Goal: Transaction & Acquisition: Obtain resource

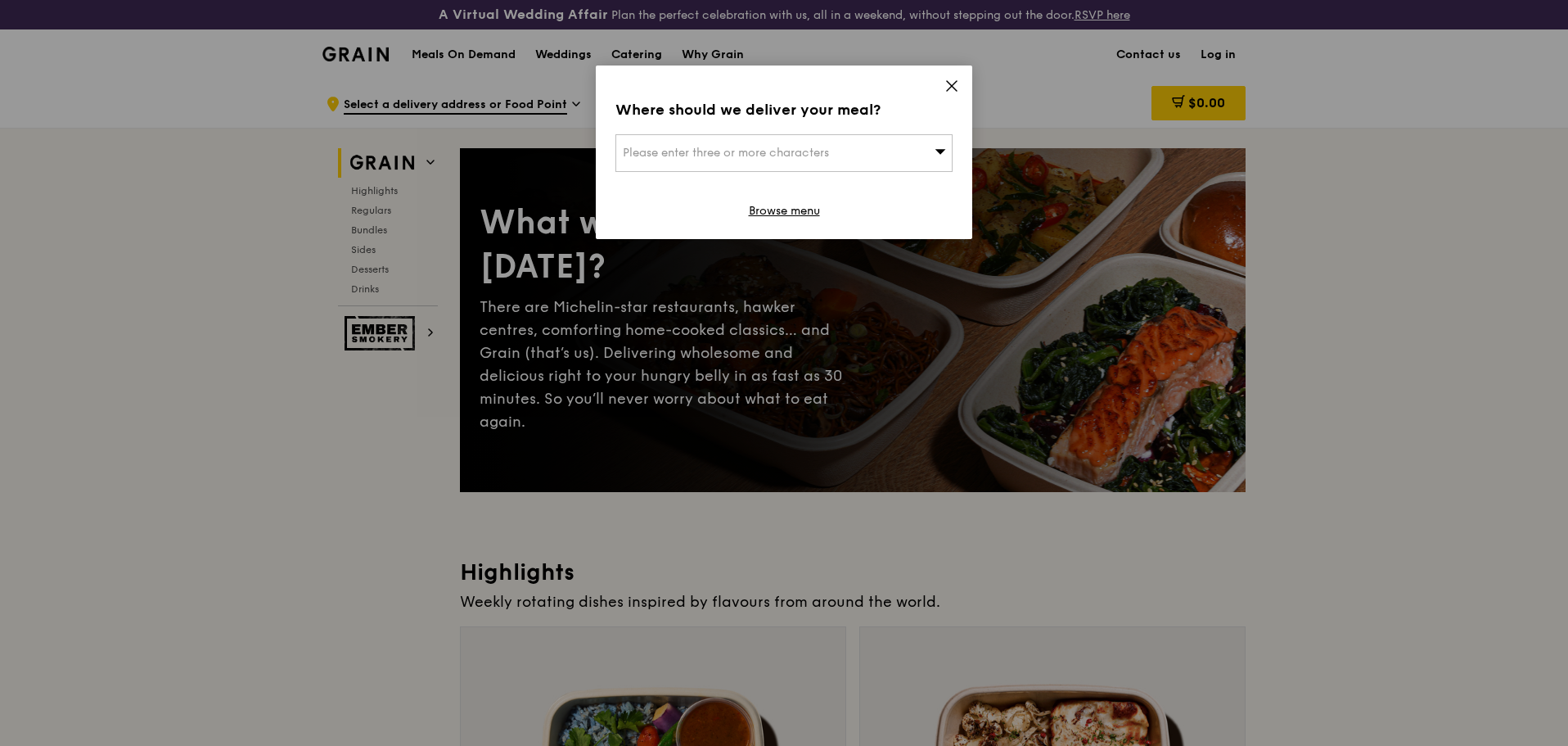
click at [948, 76] on div "Where should we deliver your meal? Please enter three or more characters Browse…" at bounding box center [784, 152] width 376 height 174
click at [929, 77] on div "Where should we deliver your meal? Please enter three or more characters Browse…" at bounding box center [784, 152] width 376 height 174
click at [940, 75] on div "Where should we deliver your meal? Please enter three or more characters Browse…" at bounding box center [784, 152] width 376 height 174
click at [949, 81] on icon at bounding box center [951, 86] width 15 height 15
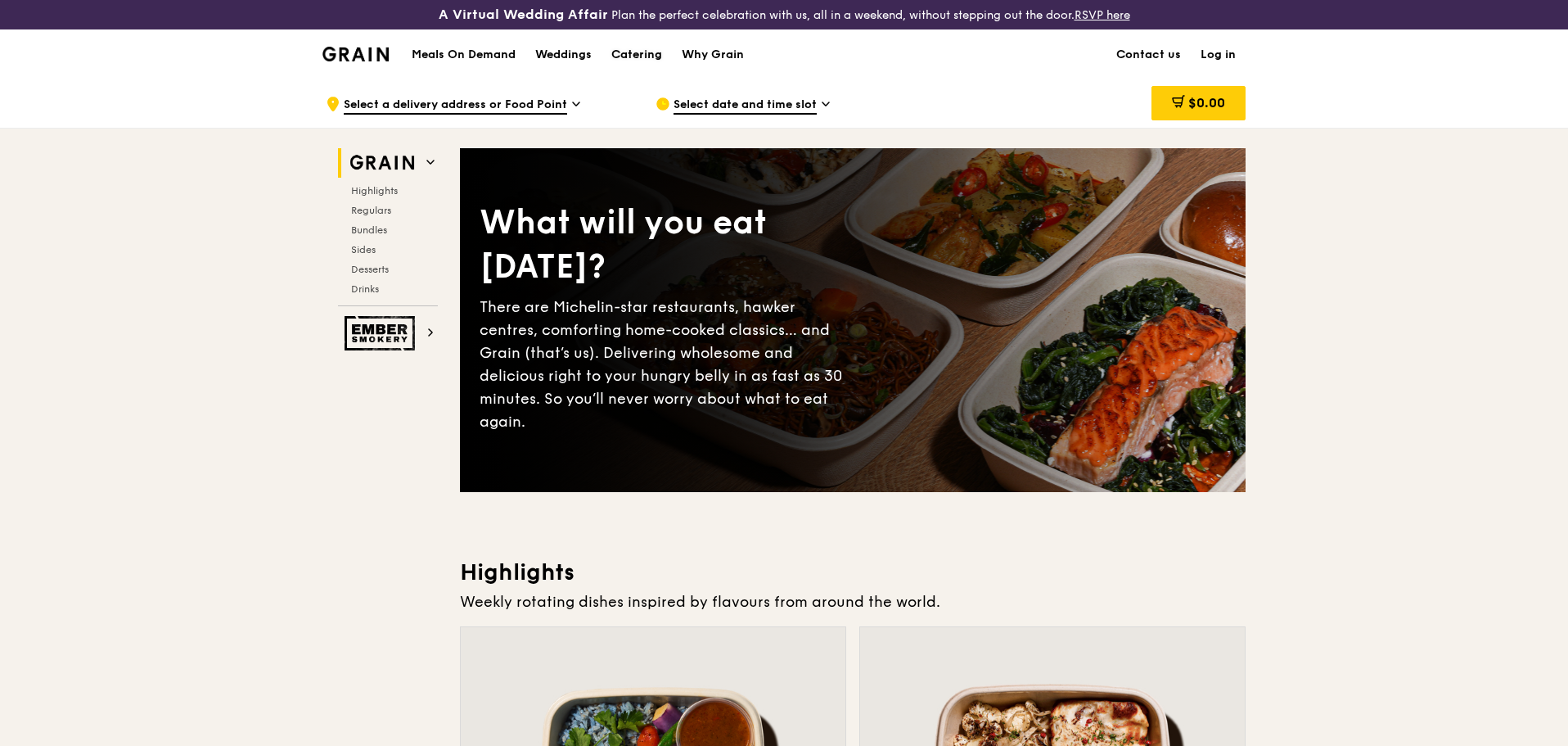
click at [616, 54] on div "Catering" at bounding box center [636, 54] width 50 height 49
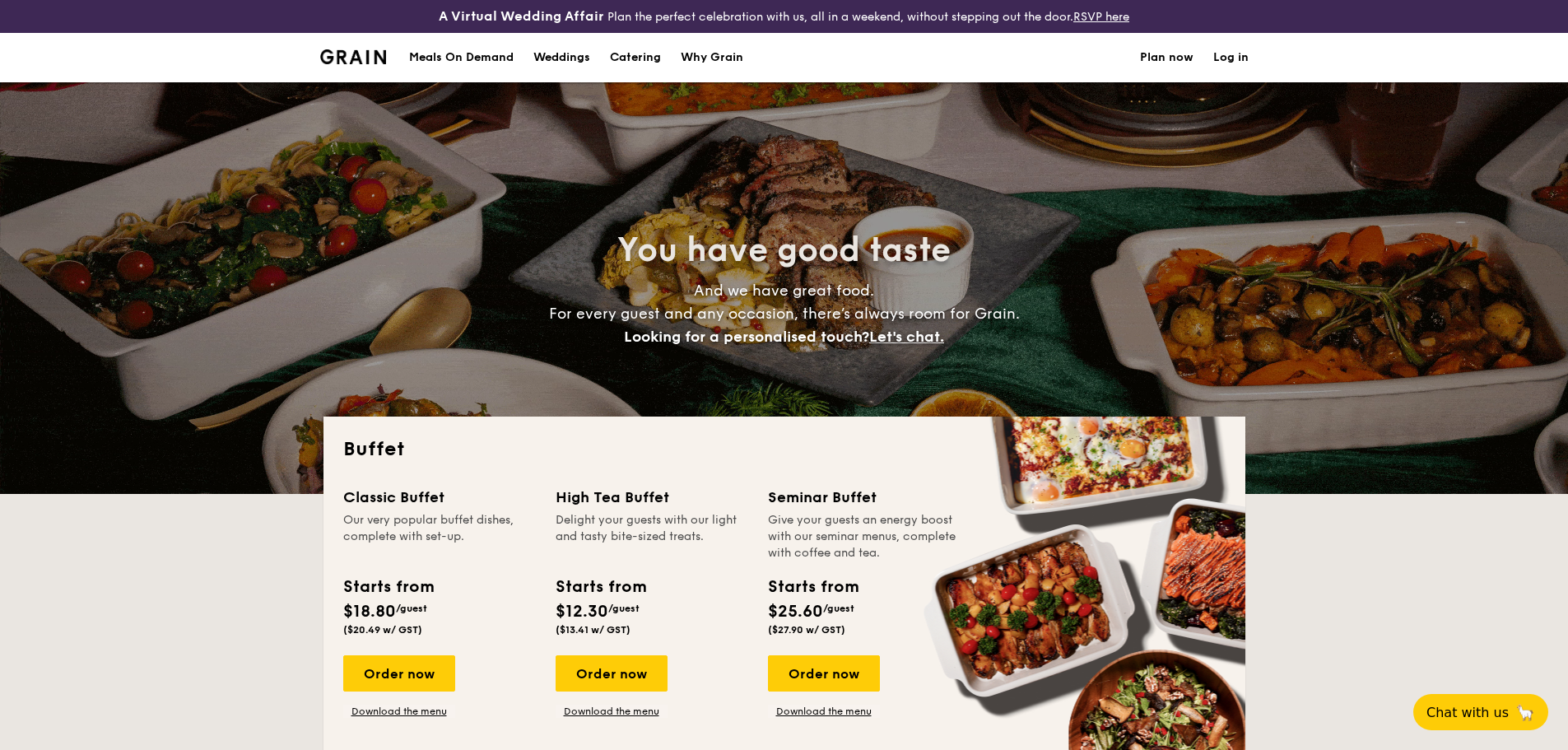
select select
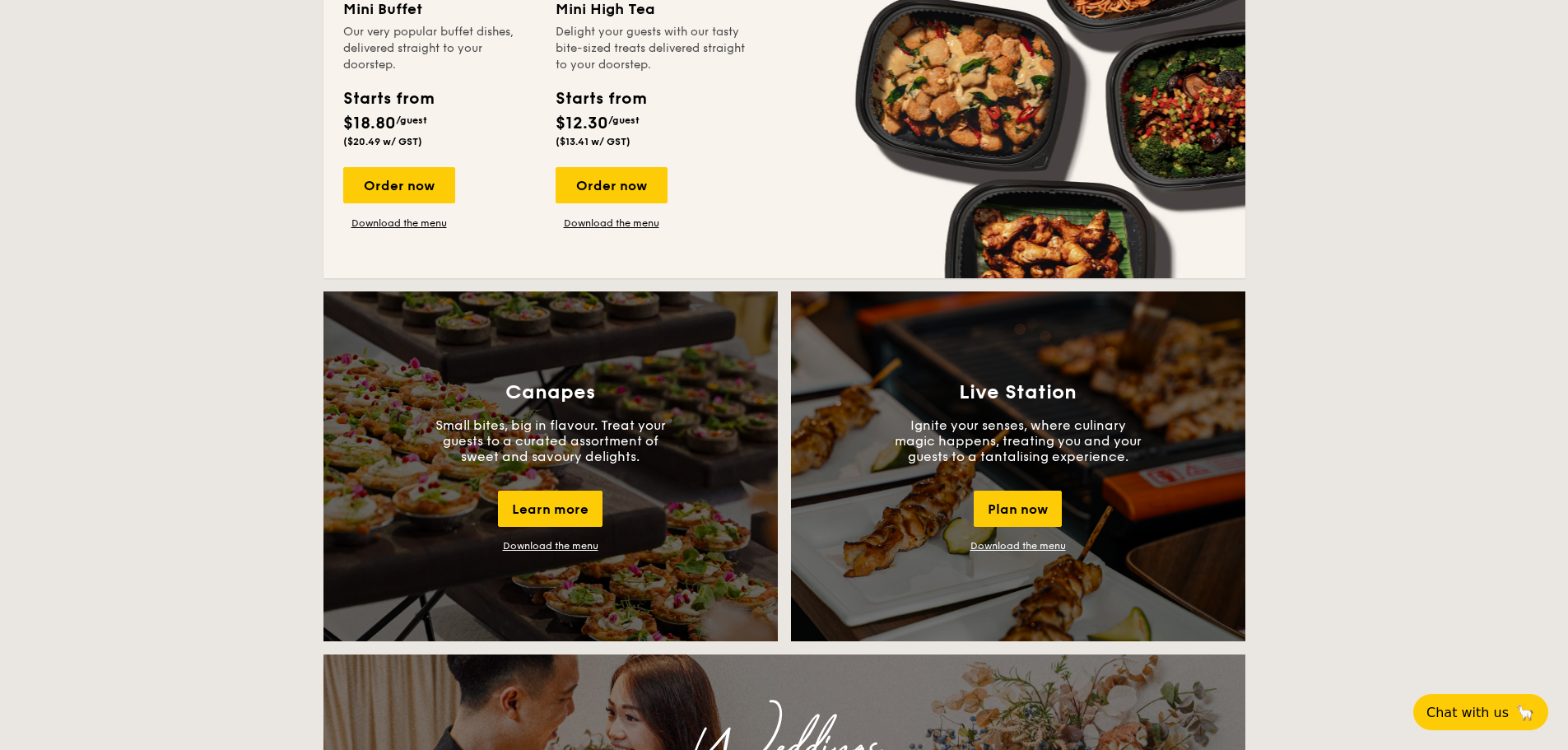
scroll to position [1235, 0]
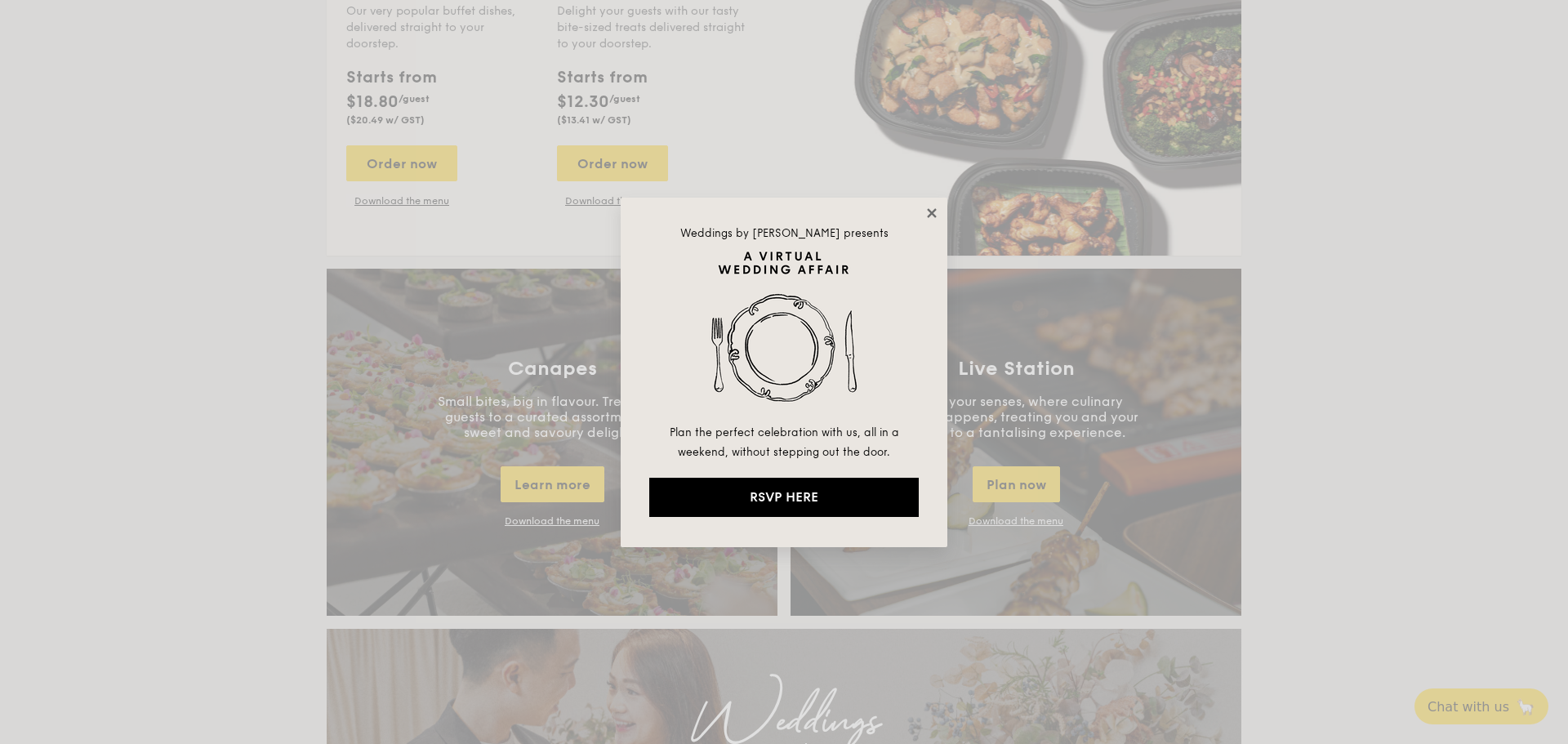
click at [932, 206] on icon at bounding box center [932, 213] width 15 height 15
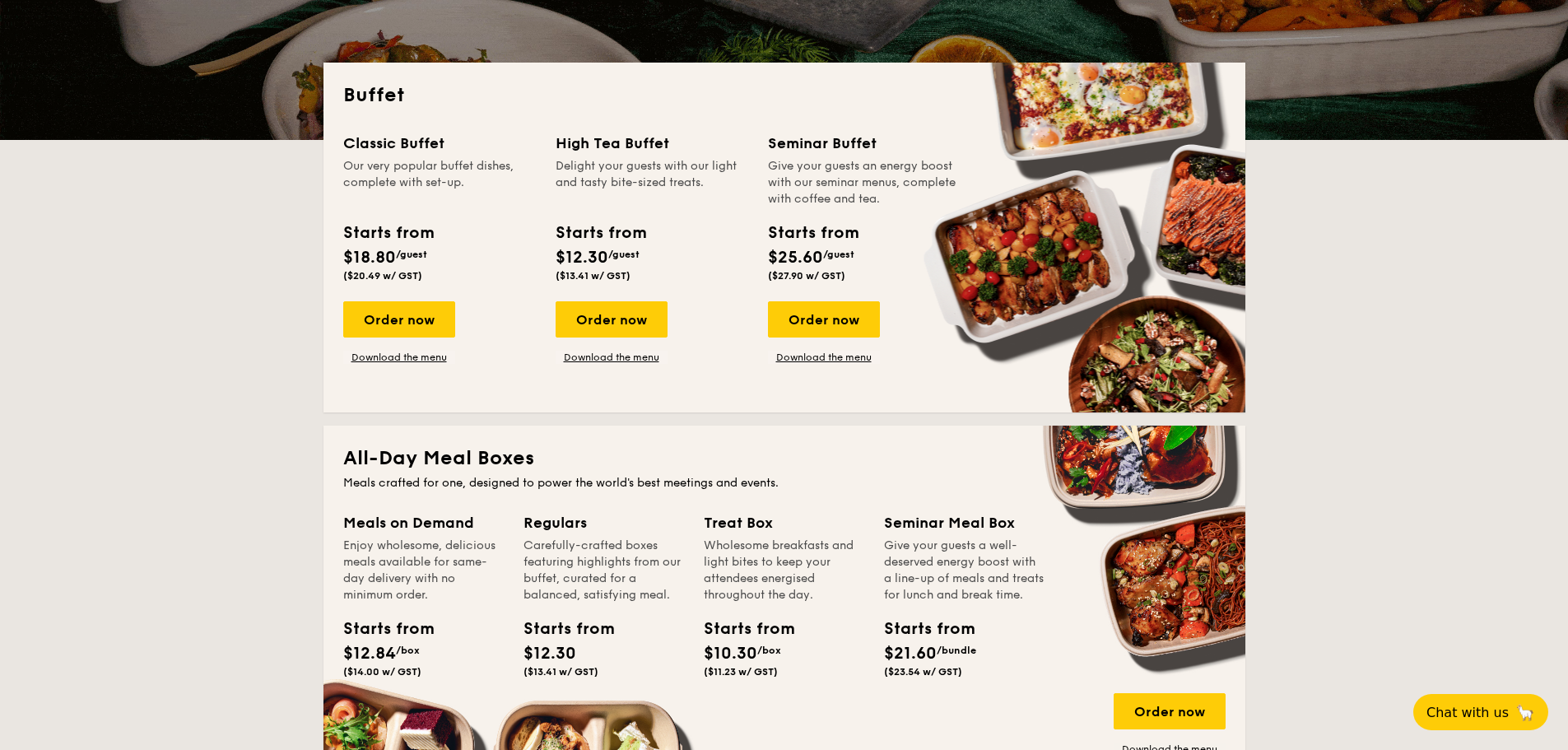
scroll to position [353, 0]
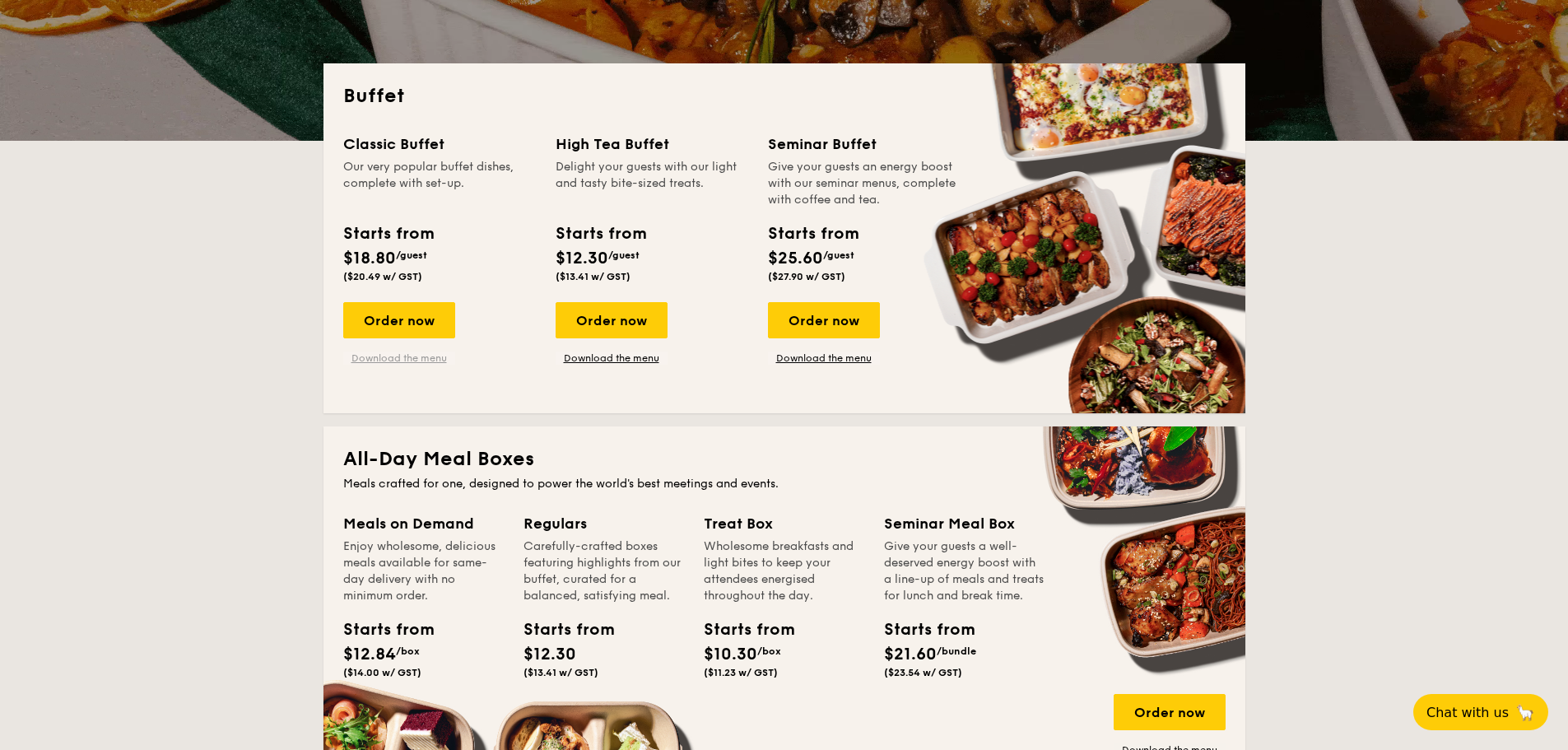
click at [360, 353] on link "Download the menu" at bounding box center [399, 357] width 112 height 13
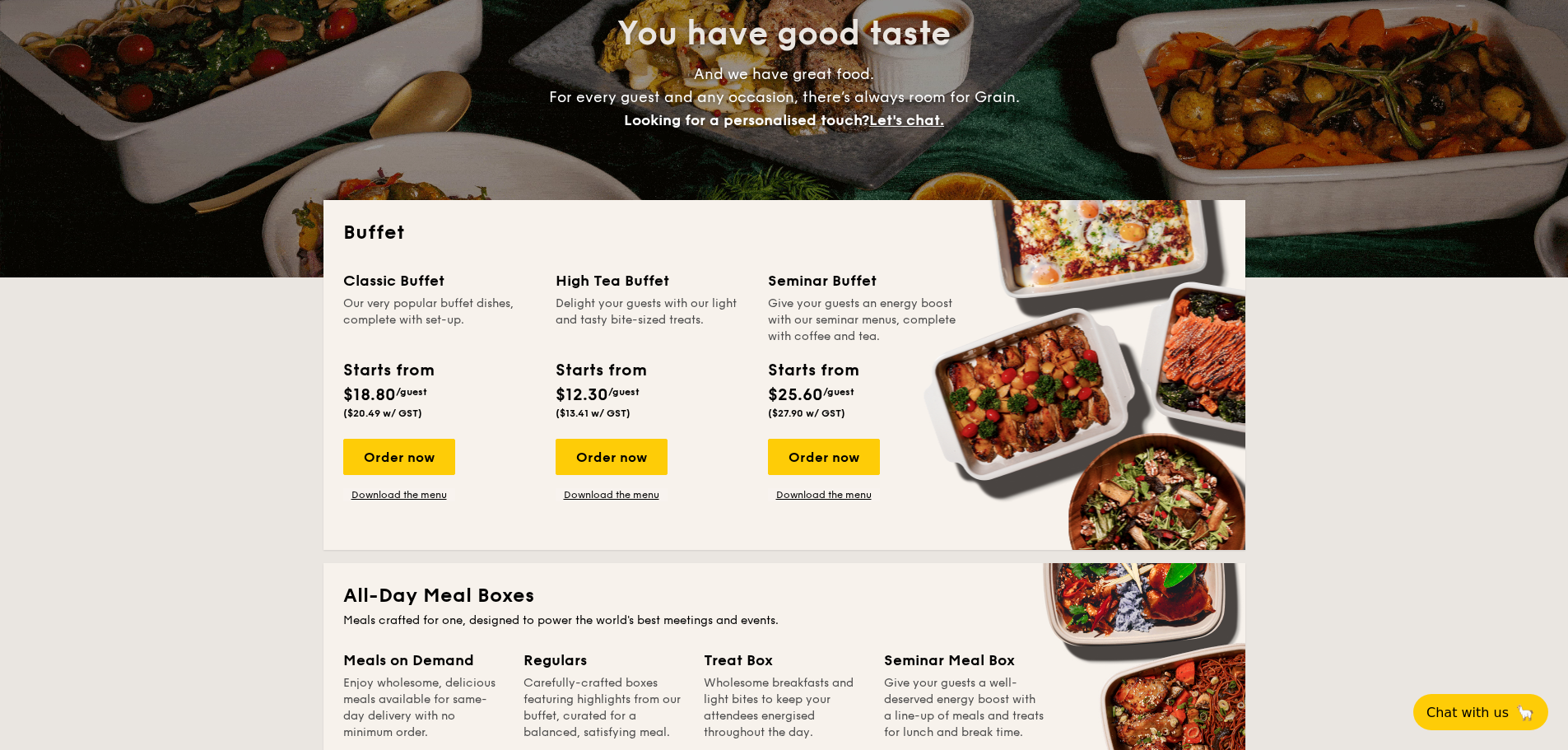
scroll to position [0, 0]
